Goal: Find specific fact: Find specific fact

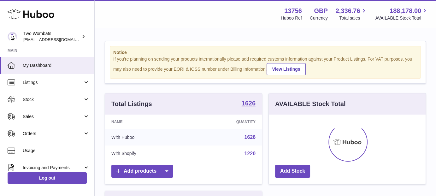
scroll to position [98, 157]
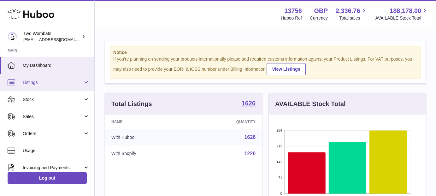
click at [59, 81] on span "Listings" at bounding box center [53, 82] width 60 height 6
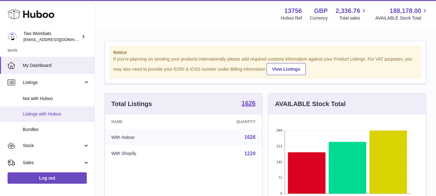
click at [58, 109] on link "Listings with Huboo" at bounding box center [47, 113] width 94 height 15
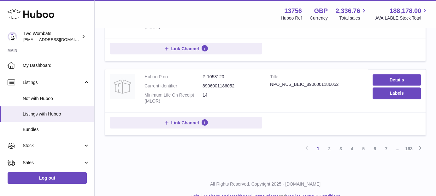
scroll to position [732, 0]
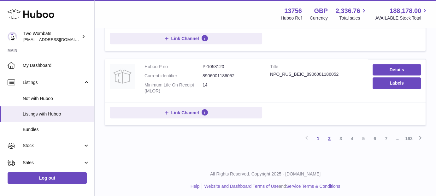
click at [328, 139] on link "2" at bounding box center [329, 138] width 11 height 11
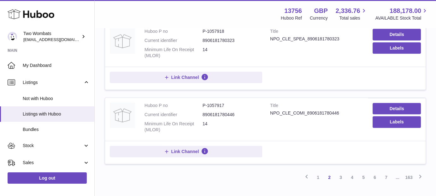
scroll to position [732, 0]
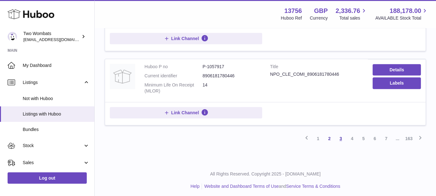
click at [344, 134] on link "3" at bounding box center [340, 138] width 11 height 11
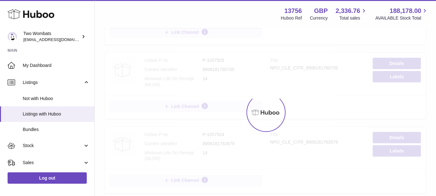
scroll to position [28, 0]
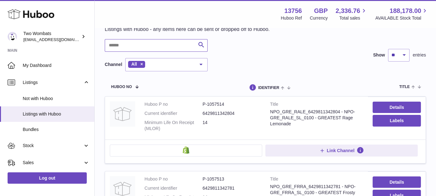
click at [141, 48] on input "text" at bounding box center [156, 45] width 103 height 13
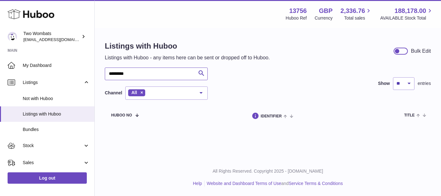
click at [120, 76] on input "*********" at bounding box center [156, 73] width 103 height 13
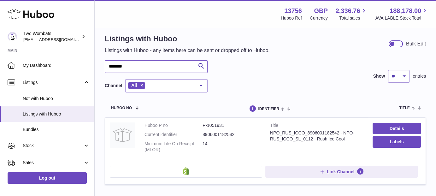
scroll to position [7, 0]
click at [222, 121] on td "Huboo P no P-1051931 Current identifier 8906001182542 Minimum Life On Receipt (…" at bounding box center [203, 139] width 126 height 43
click at [218, 125] on dd "P-1051931" at bounding box center [231, 126] width 58 height 6
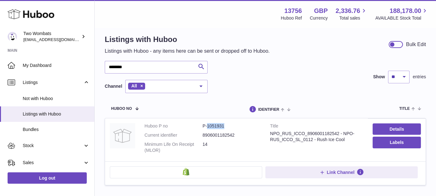
click at [218, 125] on dd "P-1051931" at bounding box center [231, 126] width 58 height 6
copy dd "1051931"
click at [163, 68] on input "********" at bounding box center [156, 67] width 103 height 13
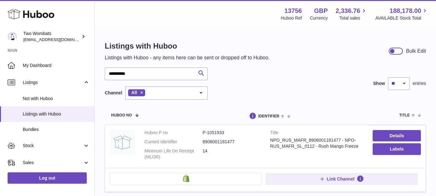
click at [218, 131] on dd "P-1051933" at bounding box center [231, 133] width 58 height 6
copy dd "1051933"
click at [218, 131] on dd "P-1051933" at bounding box center [231, 133] width 58 height 6
click at [161, 72] on input "**********" at bounding box center [156, 73] width 103 height 13
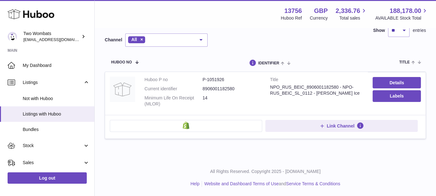
click at [218, 76] on td "Huboo P no P-1051926 Current identifier 8906001182580 Minimum Life On Receipt (…" at bounding box center [203, 93] width 126 height 43
copy dd "1051926"
click at [218, 76] on td "Huboo P no P-1051926 Current identifier 8906001182580 Minimum Life On Receipt (…" at bounding box center [203, 93] width 126 height 43
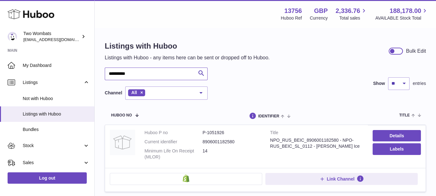
click at [137, 75] on input "**********" at bounding box center [156, 73] width 103 height 13
click at [217, 131] on dd "P-1051933" at bounding box center [231, 133] width 58 height 6
copy dd "1051933"
click at [217, 131] on dd "P-1051933" at bounding box center [231, 133] width 58 height 6
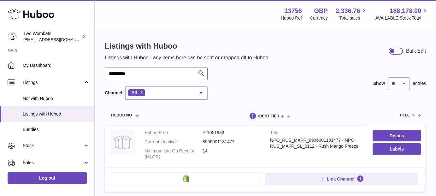
click at [155, 68] on input "**********" at bounding box center [156, 73] width 103 height 13
type input "****"
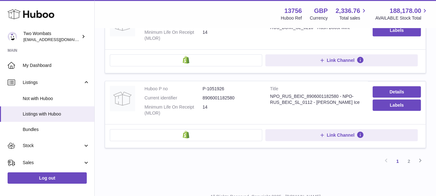
scroll to position [718, 0]
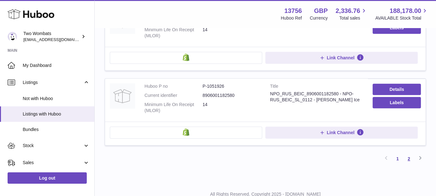
click at [409, 160] on link "2" at bounding box center [408, 158] width 11 height 11
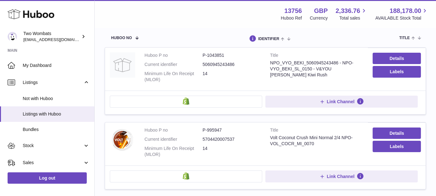
scroll to position [76, 0]
